Goal: Navigation & Orientation: Find specific page/section

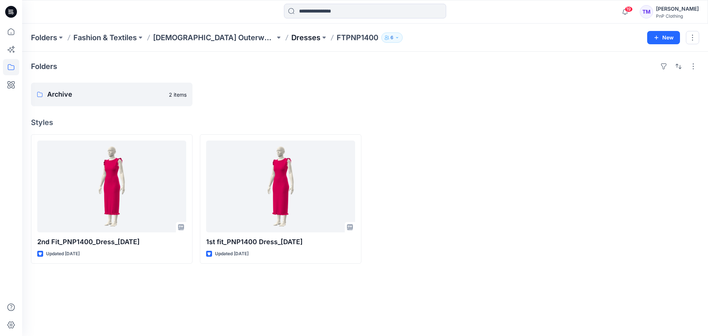
click at [291, 39] on p "Dresses" at bounding box center [305, 37] width 29 height 10
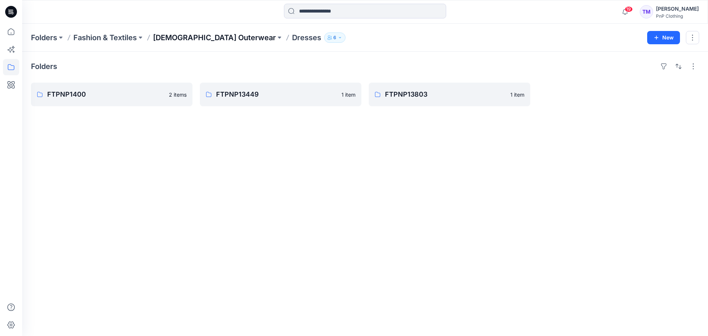
click at [199, 39] on p "[DEMOGRAPHIC_DATA] Outerwear" at bounding box center [214, 37] width 123 height 10
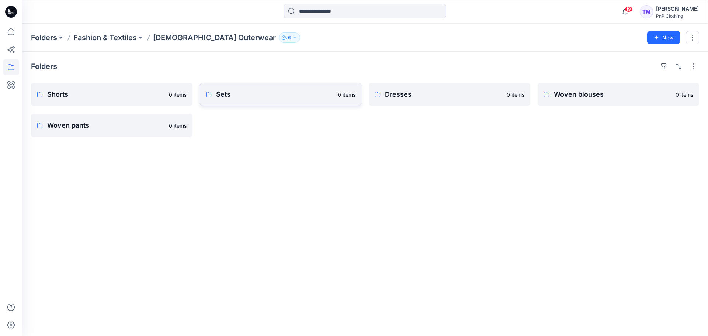
click at [249, 102] on link "Sets 0 items" at bounding box center [281, 95] width 162 height 24
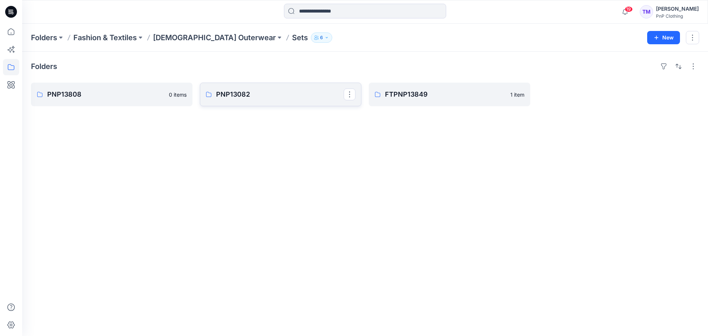
click at [239, 97] on p "PNP13082" at bounding box center [280, 94] width 128 height 10
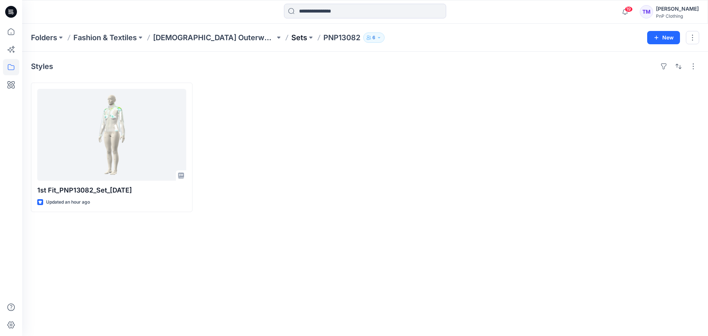
click at [291, 40] on p "Sets" at bounding box center [299, 37] width 16 height 10
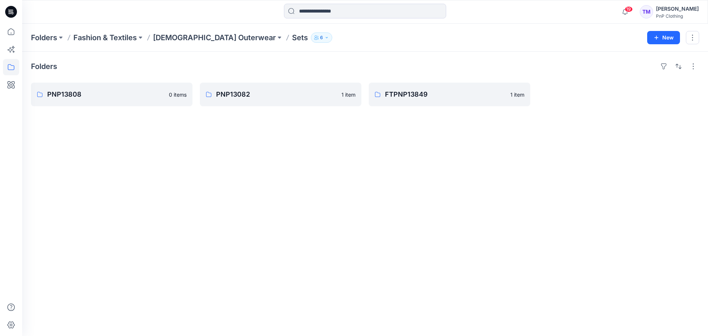
click at [195, 258] on div "Folders PNP13808 0 items PNP13082 1 item FTPNP13849 1 item" at bounding box center [365, 194] width 686 height 284
